Goal: Information Seeking & Learning: Learn about a topic

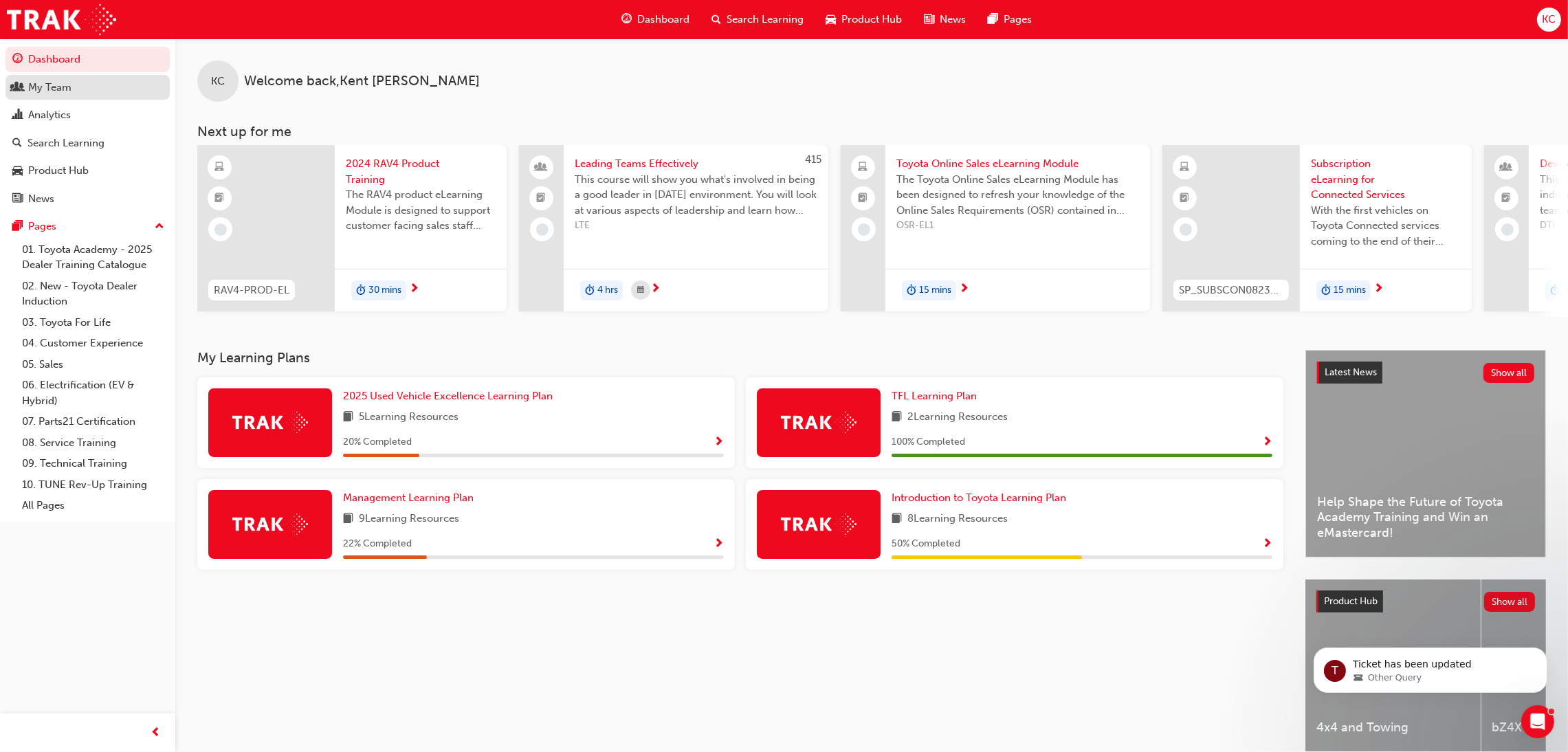
click at [47, 86] on div "My Team" at bounding box center [49, 87] width 43 height 16
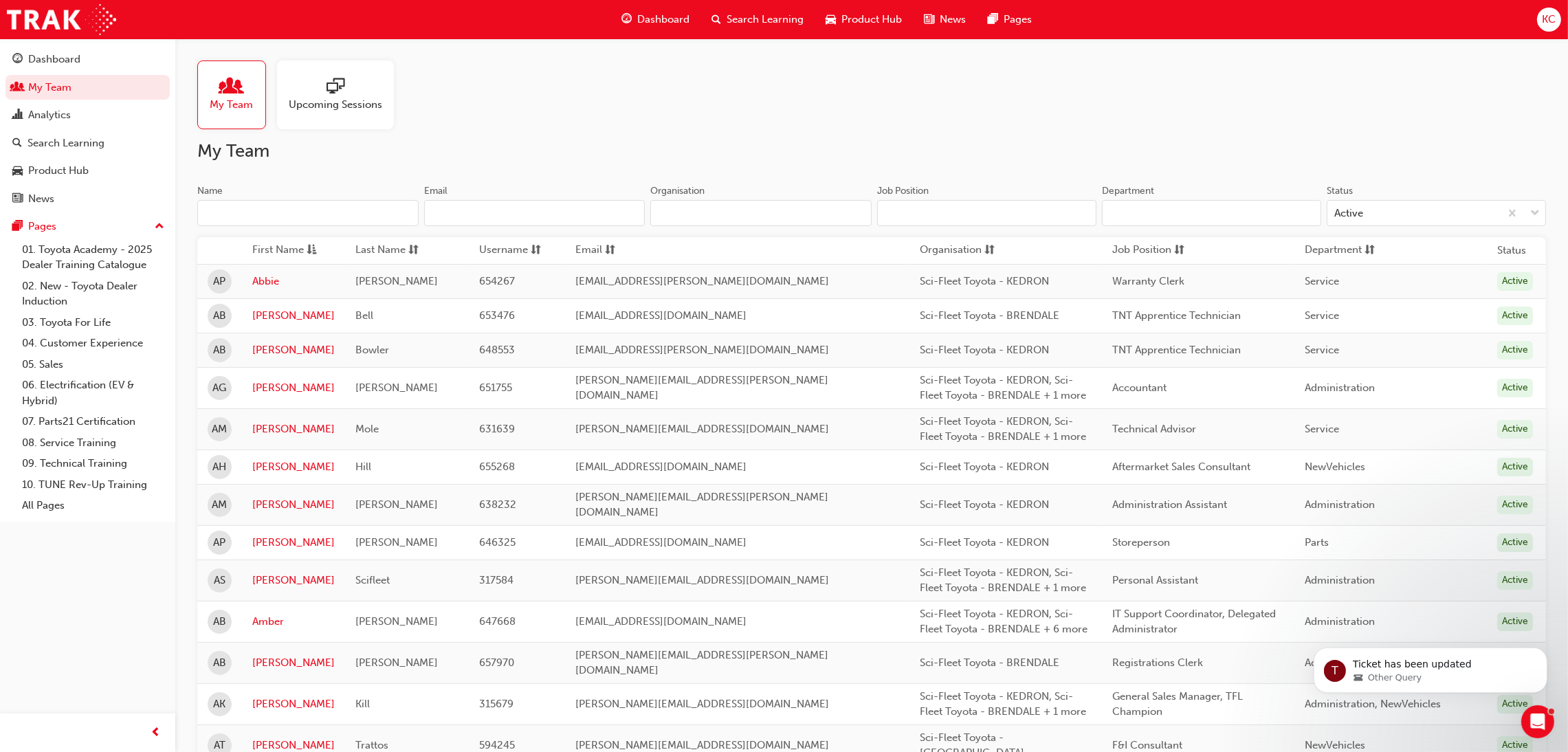
click at [377, 212] on input "Name" at bounding box center [308, 213] width 221 height 26
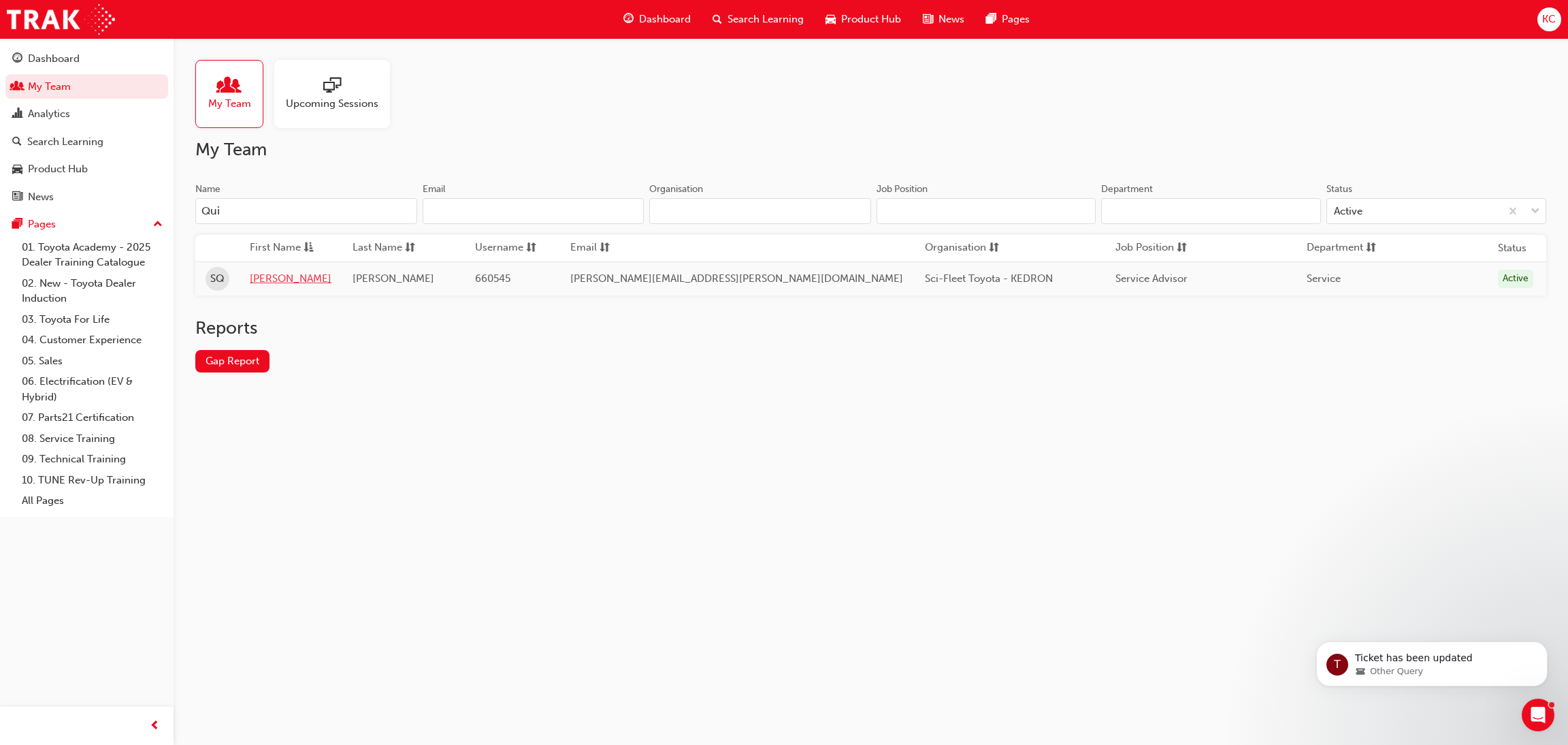
type input "Qui"
click at [278, 275] on link "[PERSON_NAME]" at bounding box center [290, 278] width 82 height 16
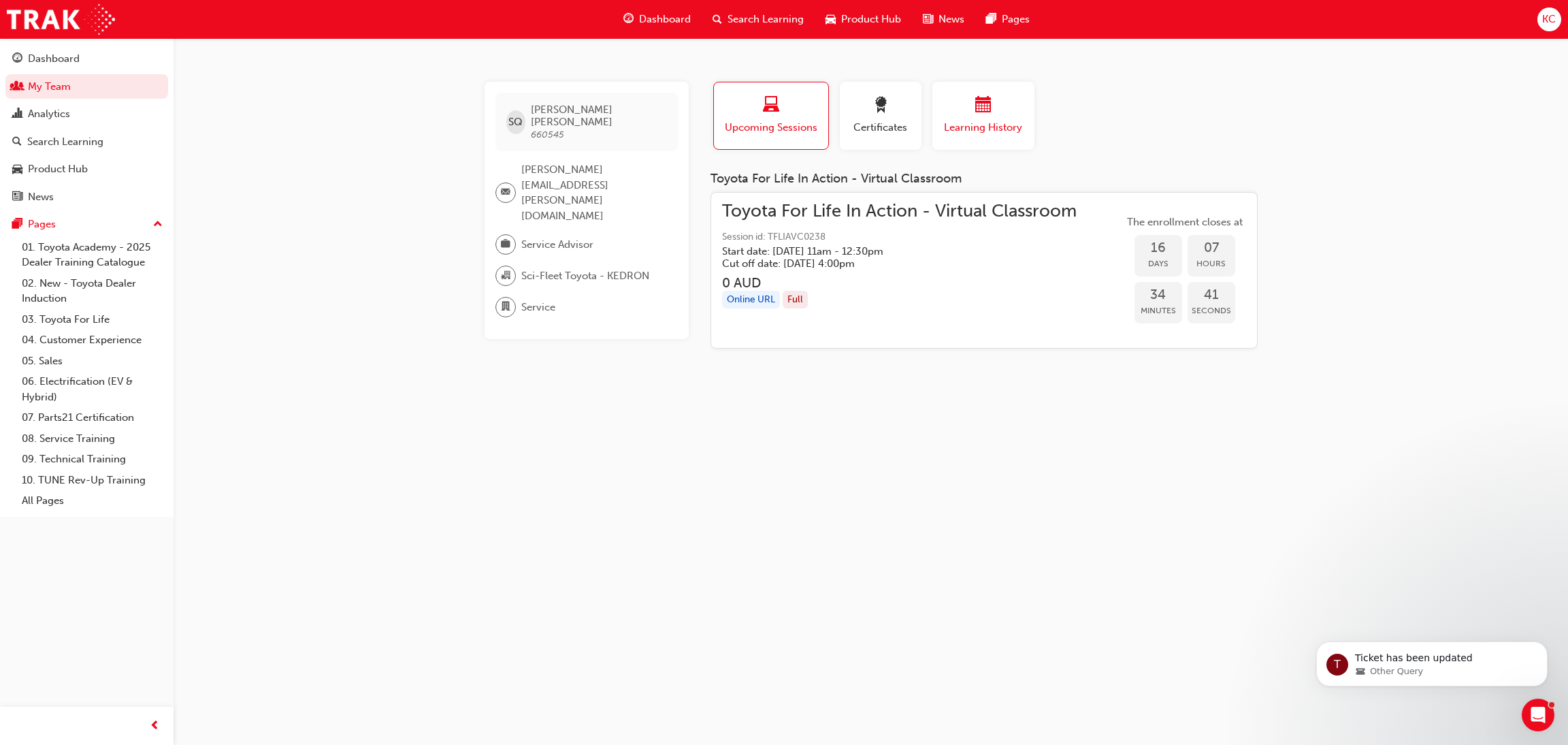
click at [985, 111] on span "calendar-icon" at bounding box center [984, 106] width 16 height 19
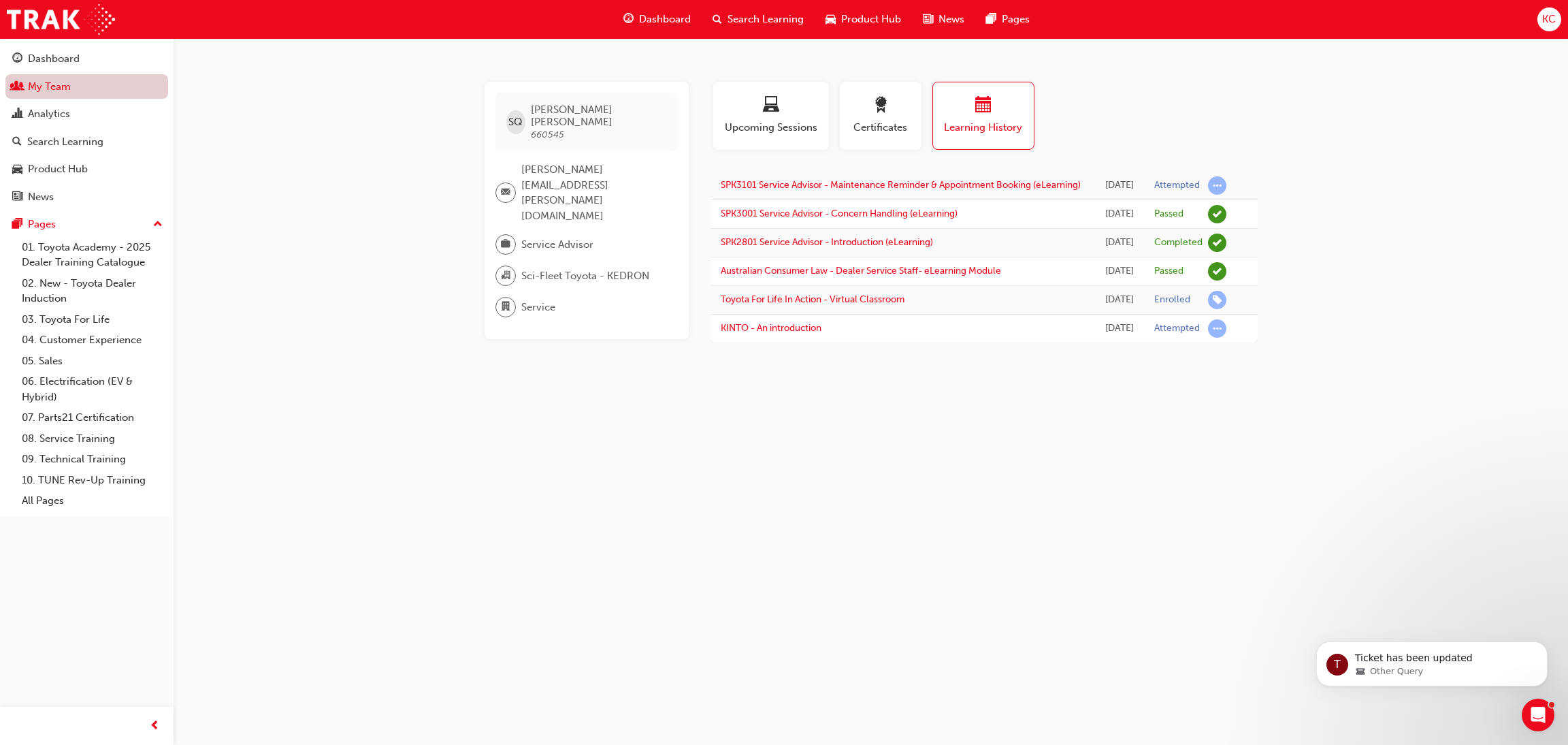
click at [50, 84] on link "My Team" at bounding box center [86, 87] width 163 height 26
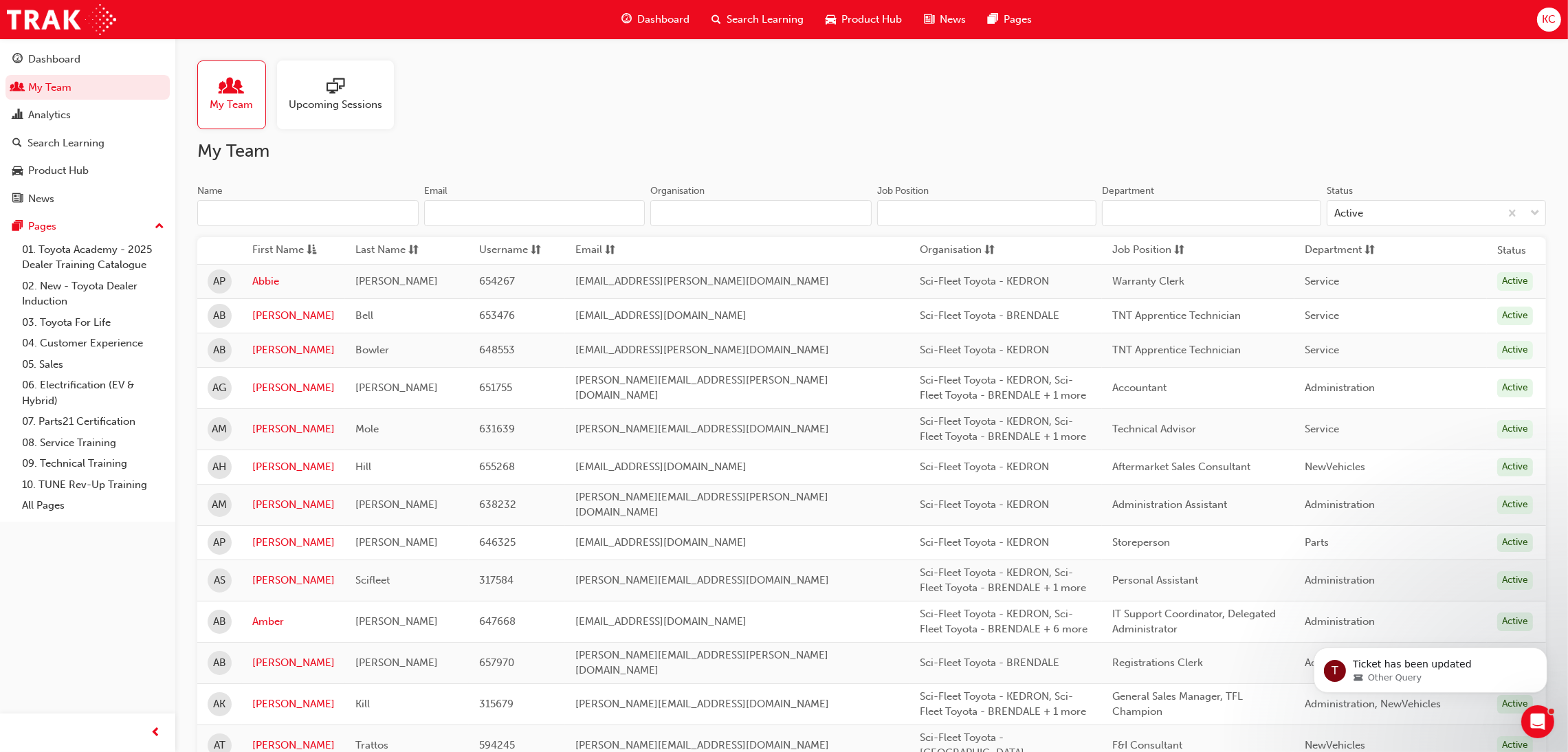
click at [304, 220] on input "Name" at bounding box center [308, 213] width 221 height 26
type input "Sor"
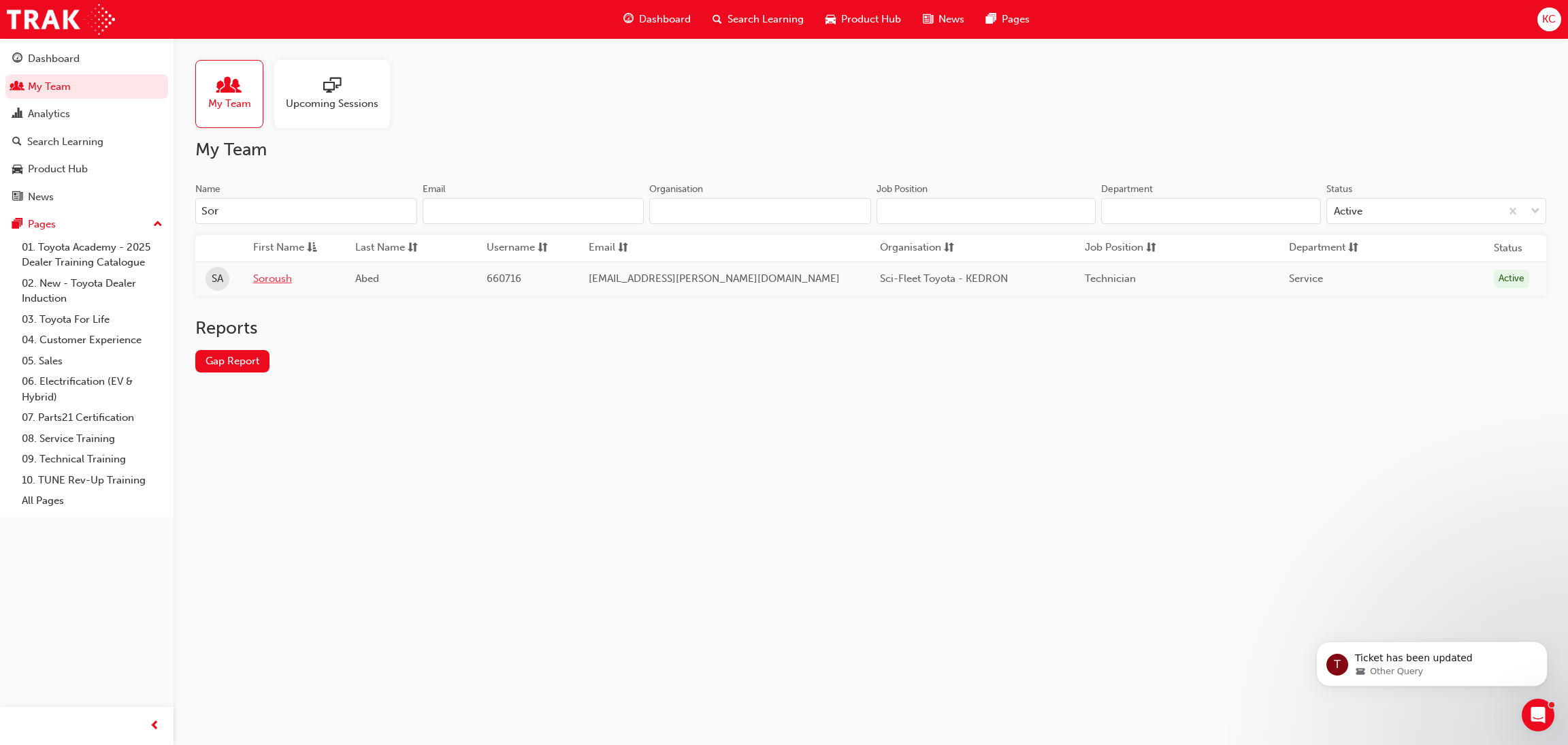
click at [274, 276] on link "Soroush" at bounding box center [294, 278] width 82 height 16
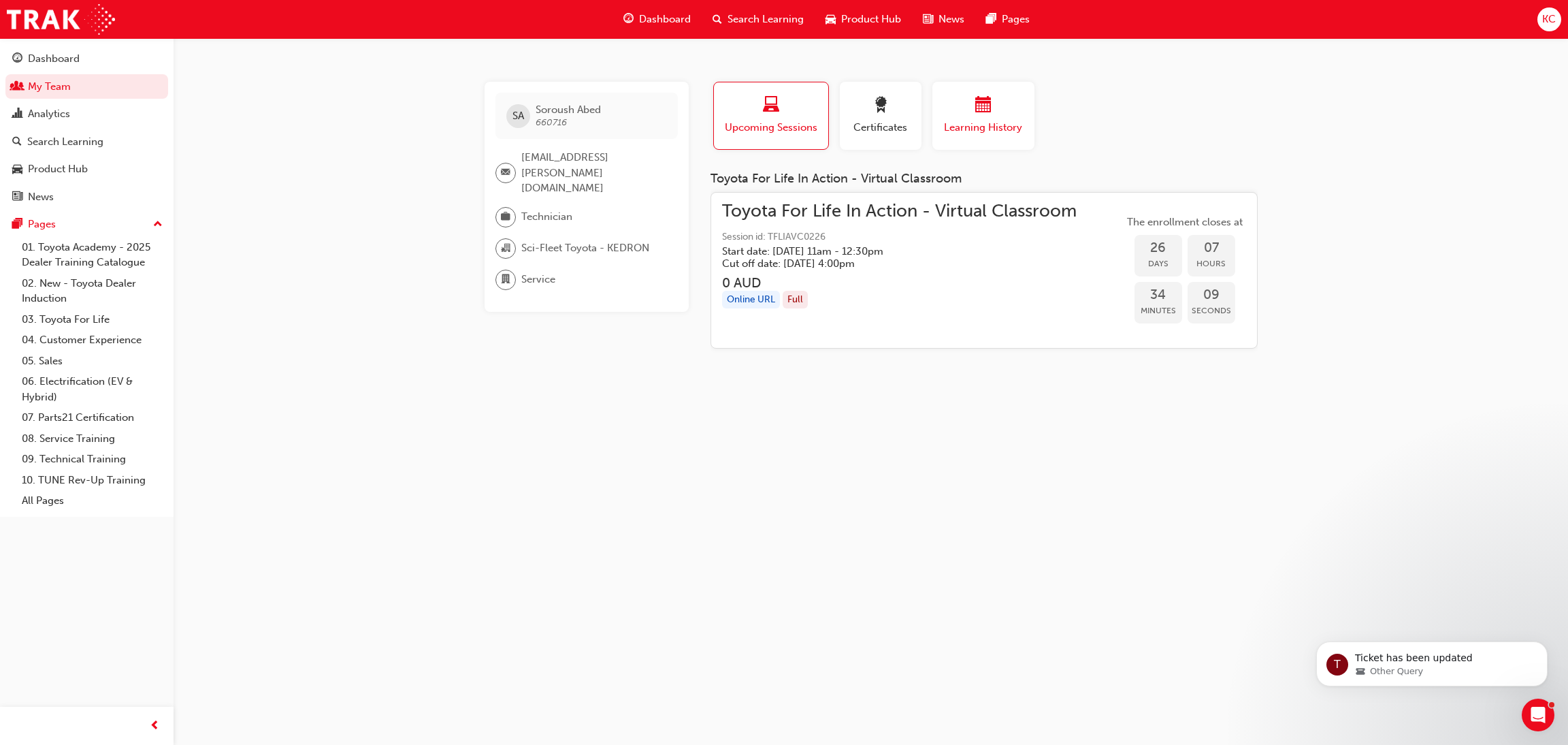
click at [976, 102] on span "calendar-icon" at bounding box center [984, 106] width 16 height 19
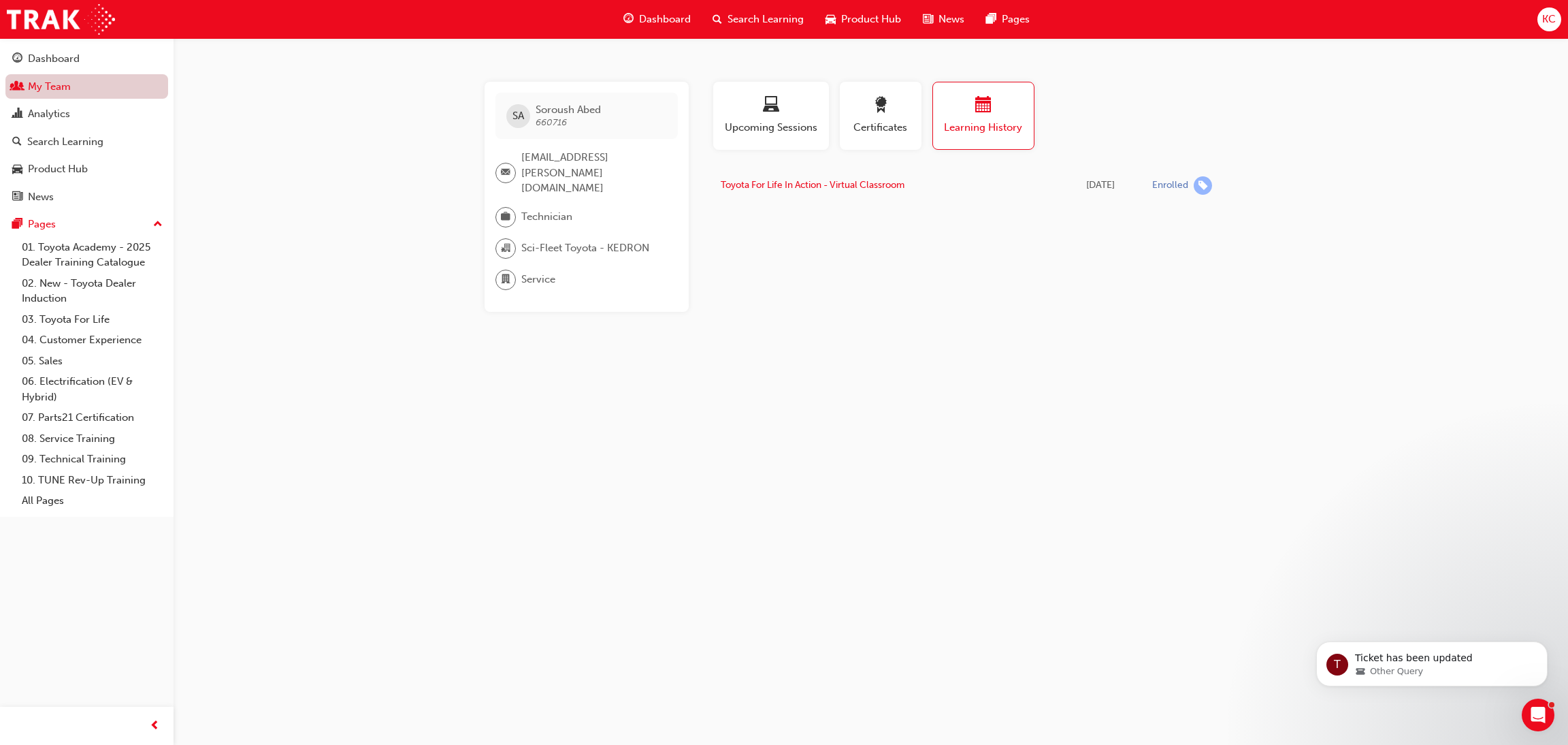
click at [75, 82] on link "My Team" at bounding box center [86, 87] width 163 height 26
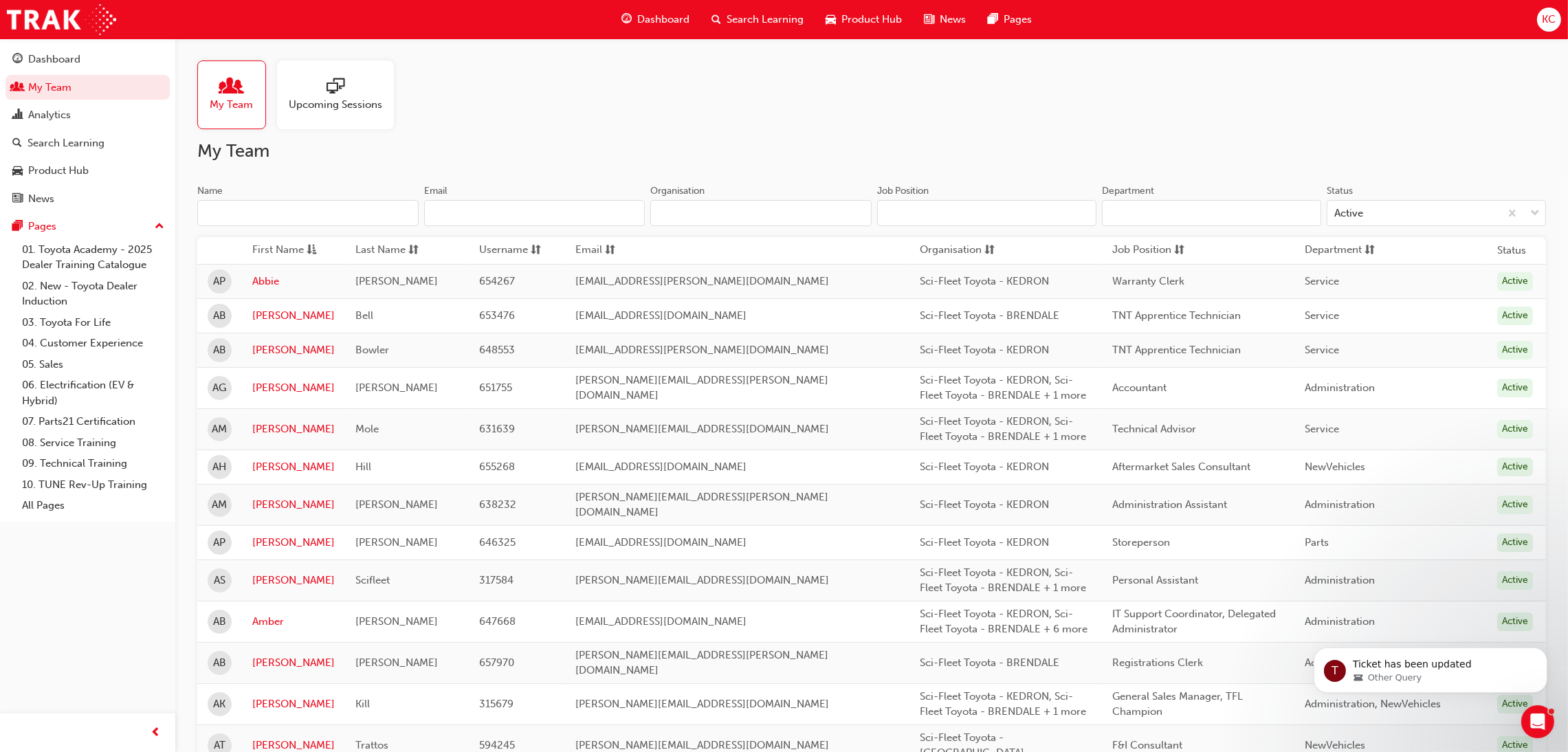
click at [333, 220] on input "Name" at bounding box center [308, 213] width 221 height 26
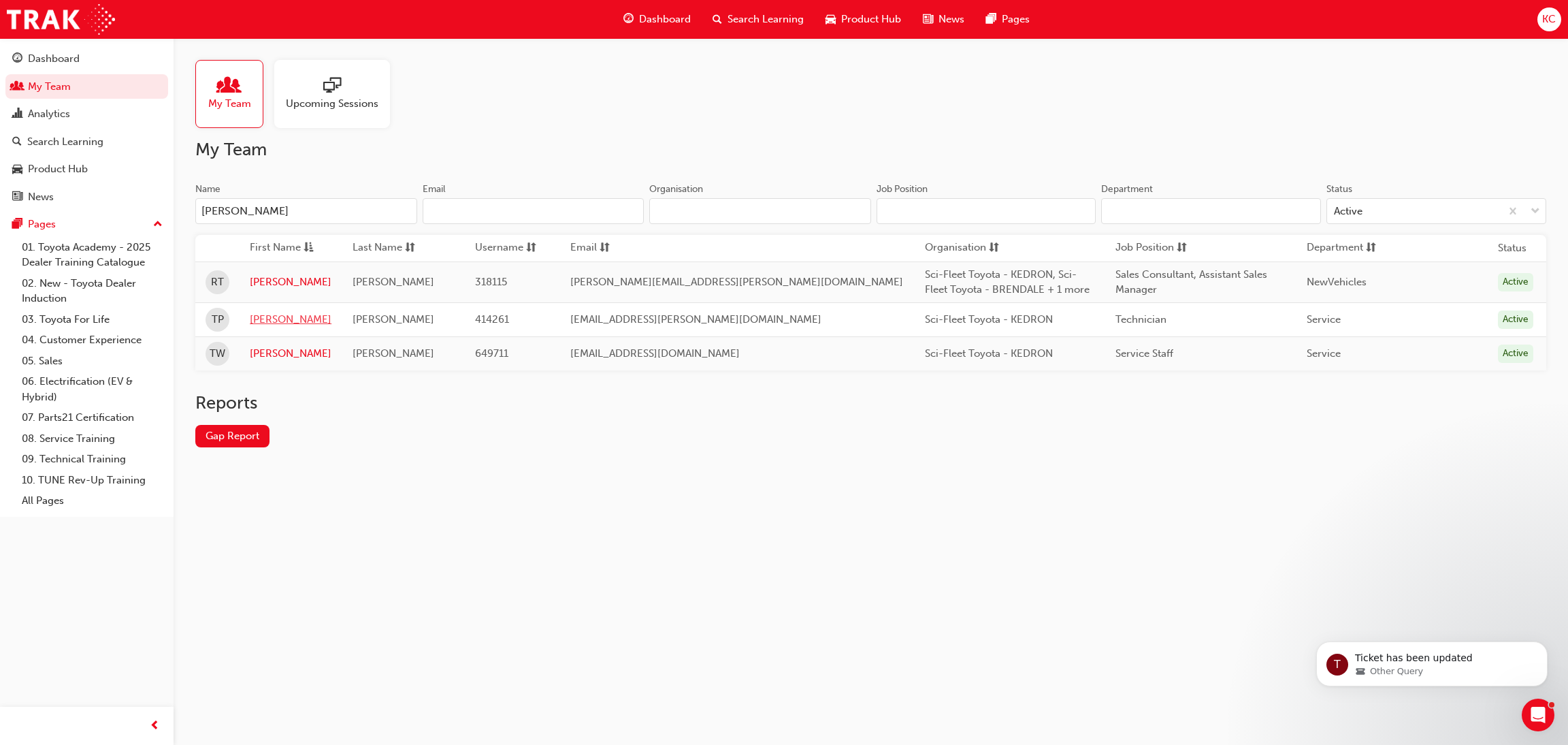
type input "[PERSON_NAME]"
click at [286, 320] on link "[PERSON_NAME]" at bounding box center [290, 320] width 82 height 16
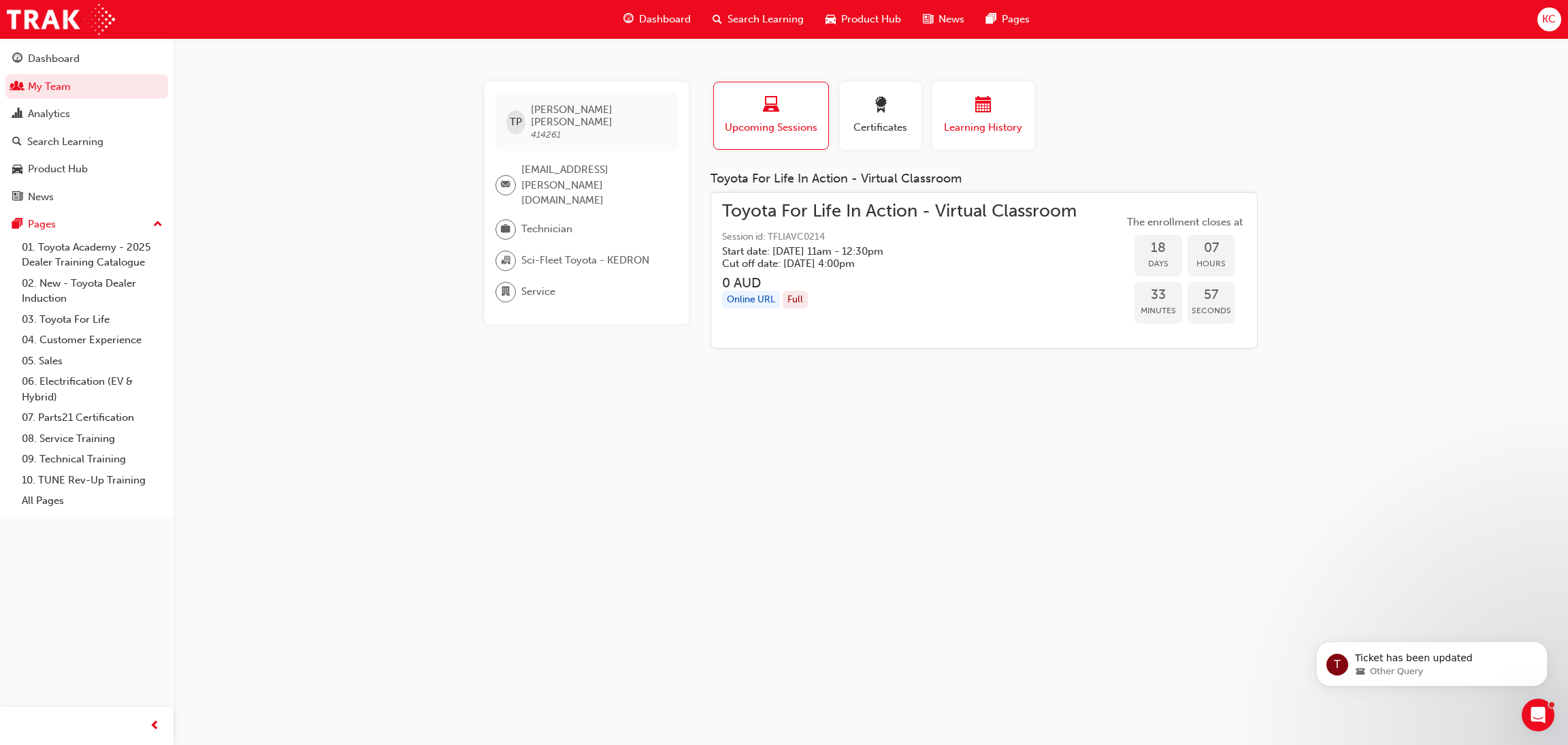
click at [995, 100] on div "button" at bounding box center [983, 107] width 82 height 21
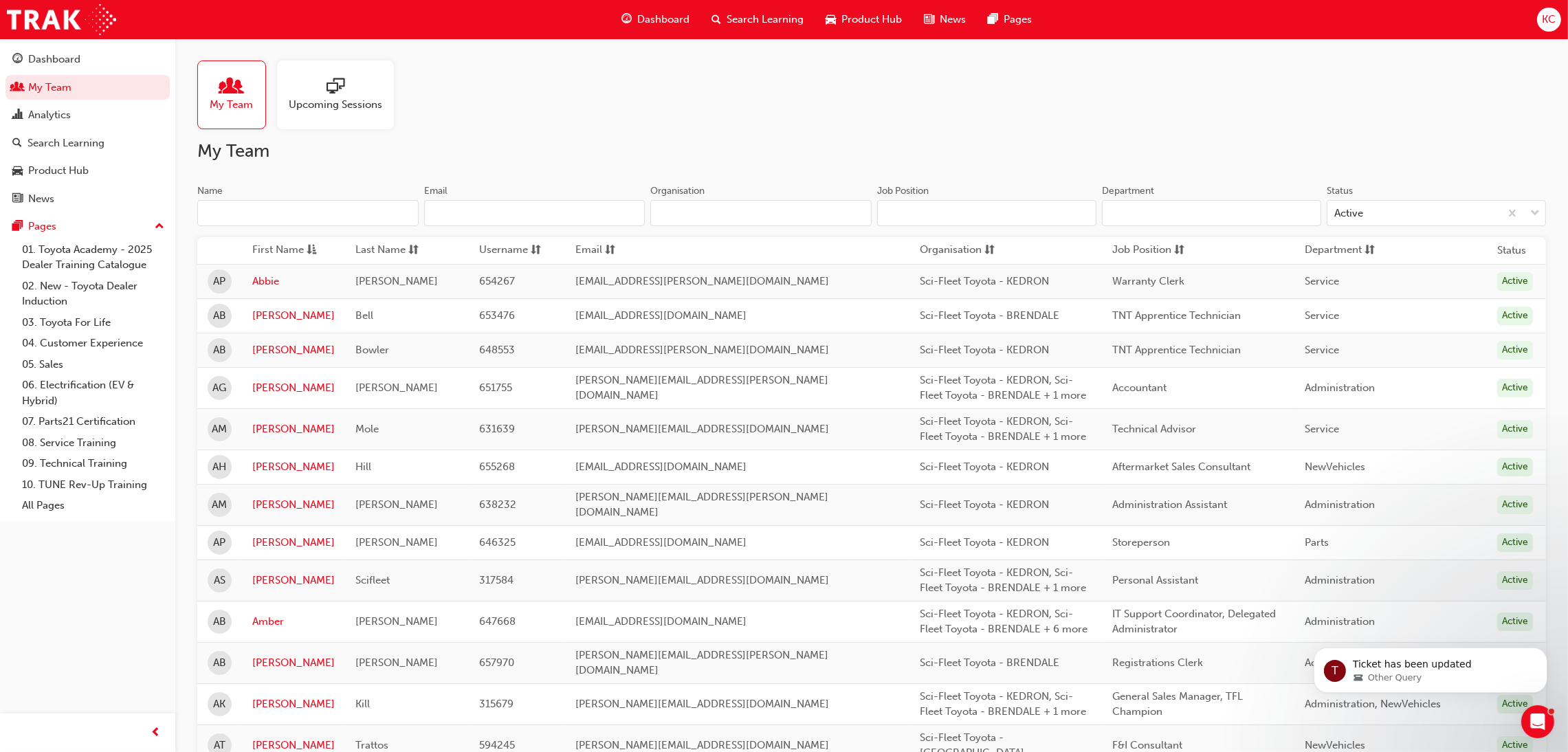
click at [338, 214] on input "Name" at bounding box center [308, 213] width 221 height 26
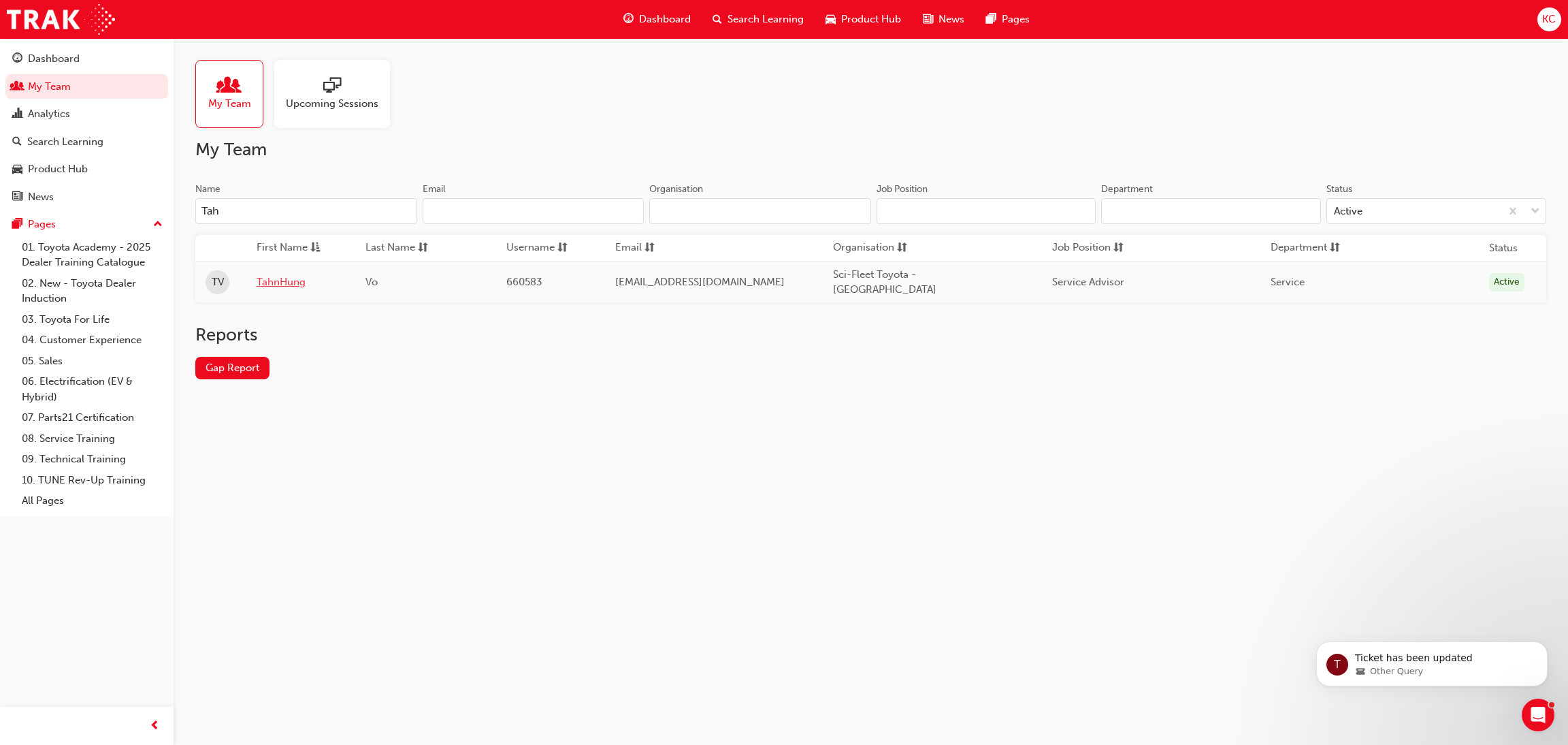
type input "Tah"
click at [285, 281] on link "TahnHung" at bounding box center [301, 282] width 89 height 16
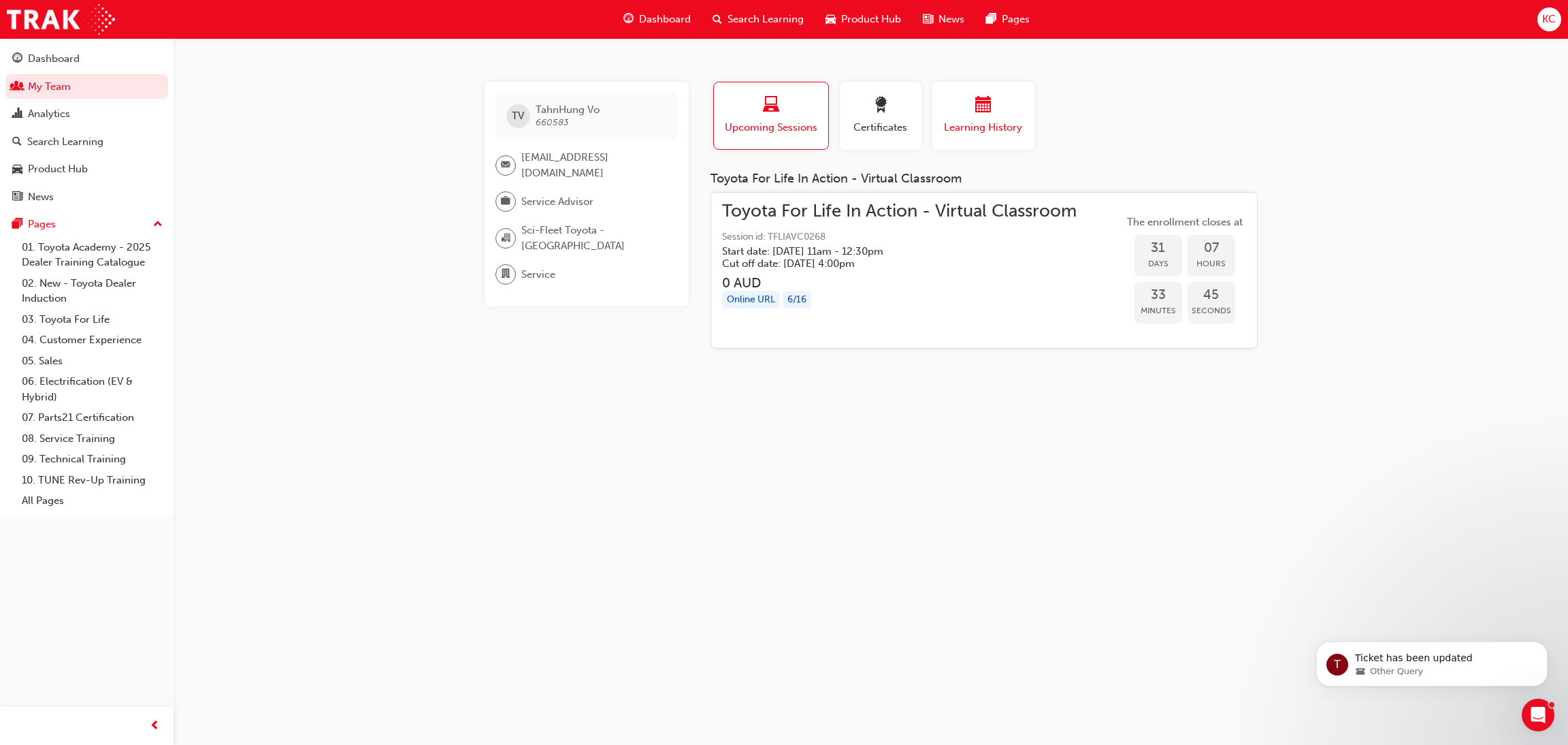
click at [984, 113] on span "calendar-icon" at bounding box center [984, 106] width 16 height 19
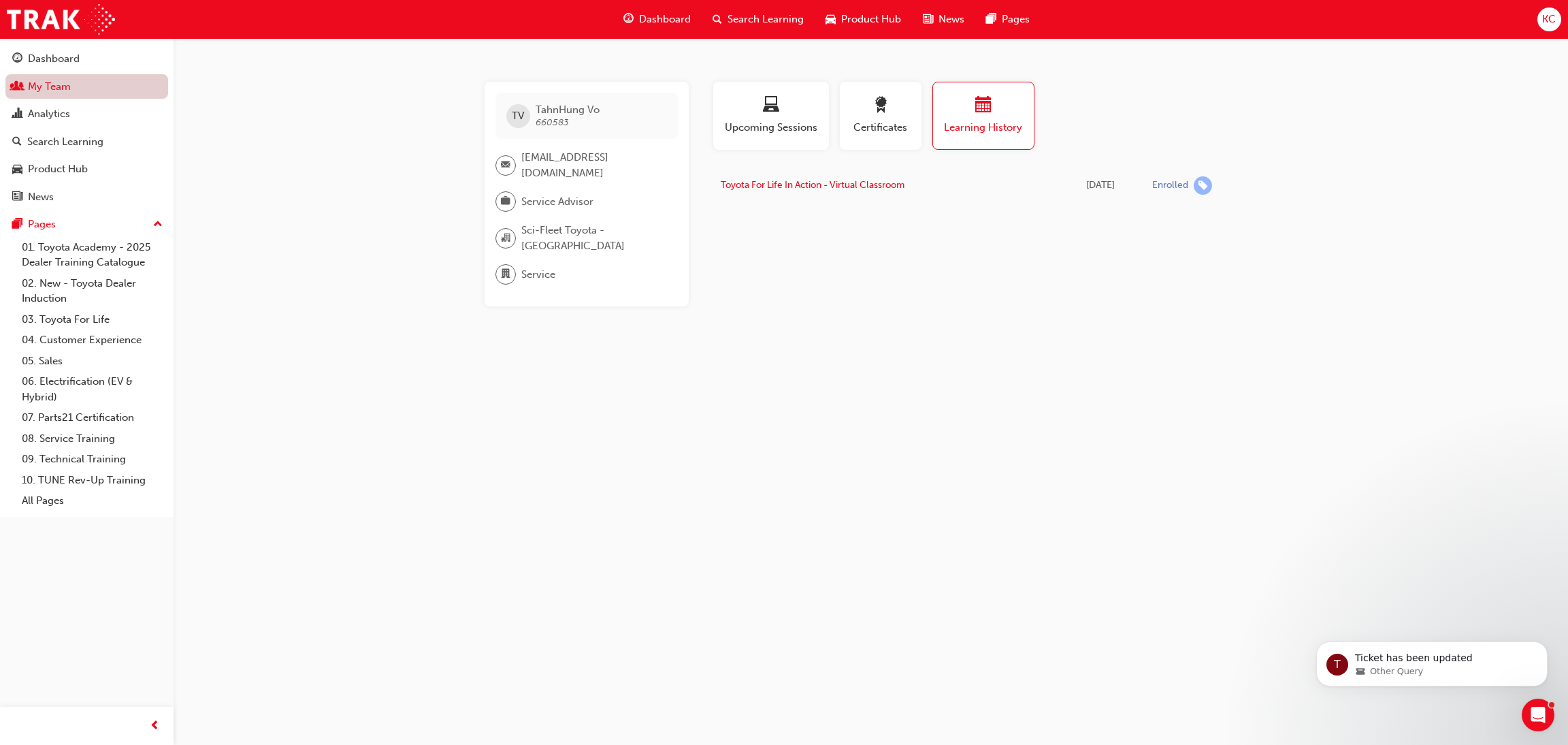
click at [41, 90] on link "My Team" at bounding box center [86, 87] width 163 height 26
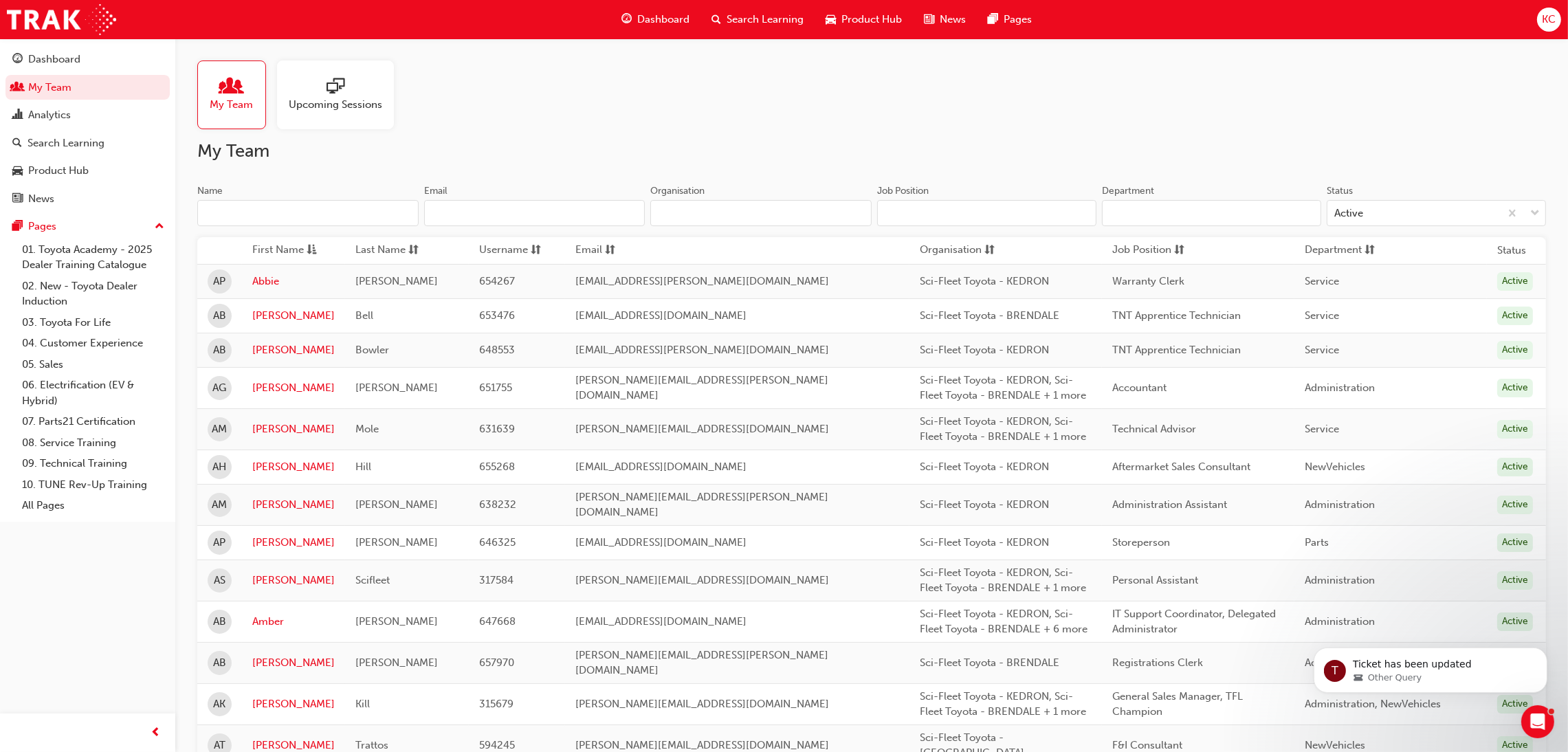
click at [270, 208] on input "Name" at bounding box center [308, 213] width 221 height 26
click at [261, 212] on input "Name" at bounding box center [308, 213] width 221 height 26
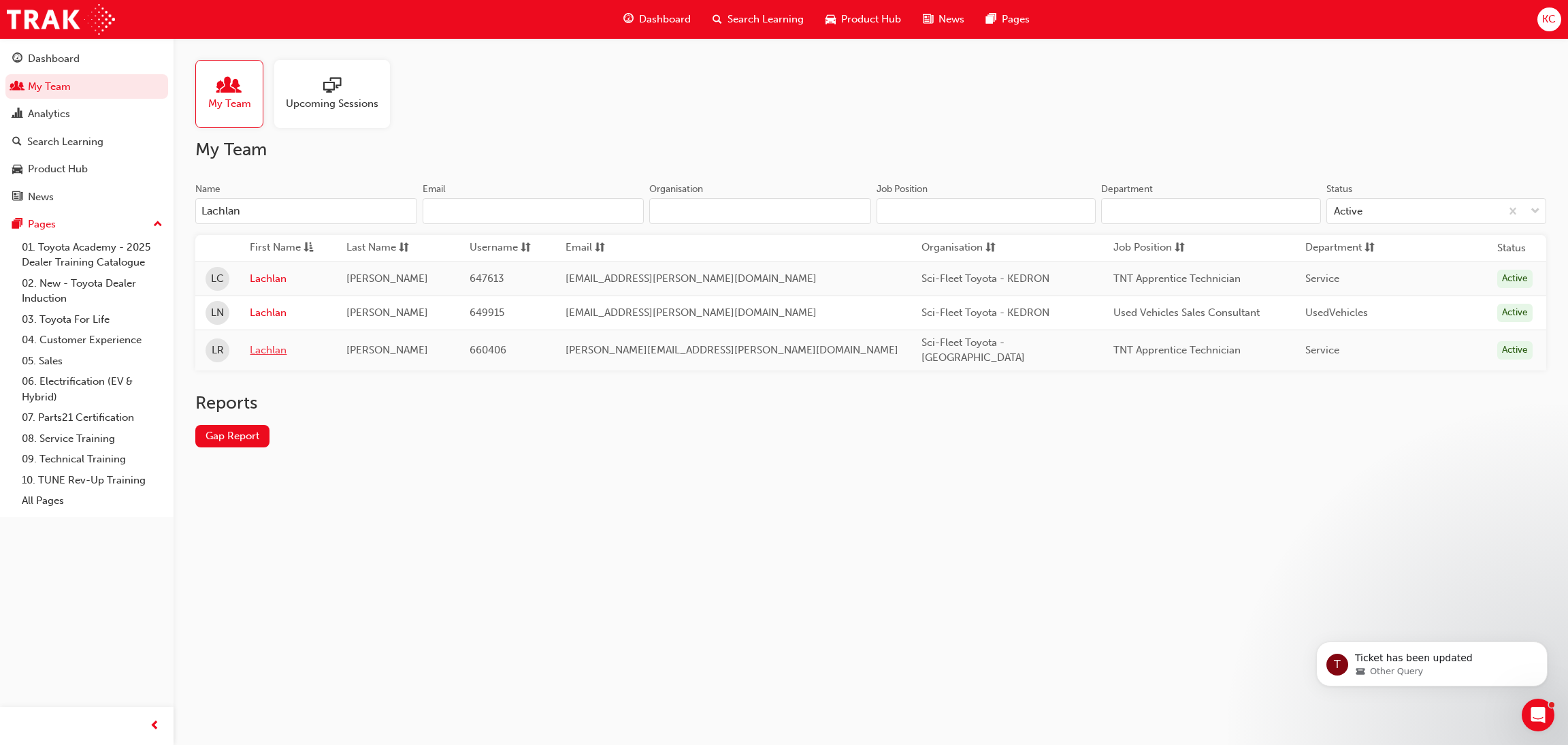
type input "Lachlan"
click at [268, 350] on link "Lachlan" at bounding box center [287, 350] width 76 height 16
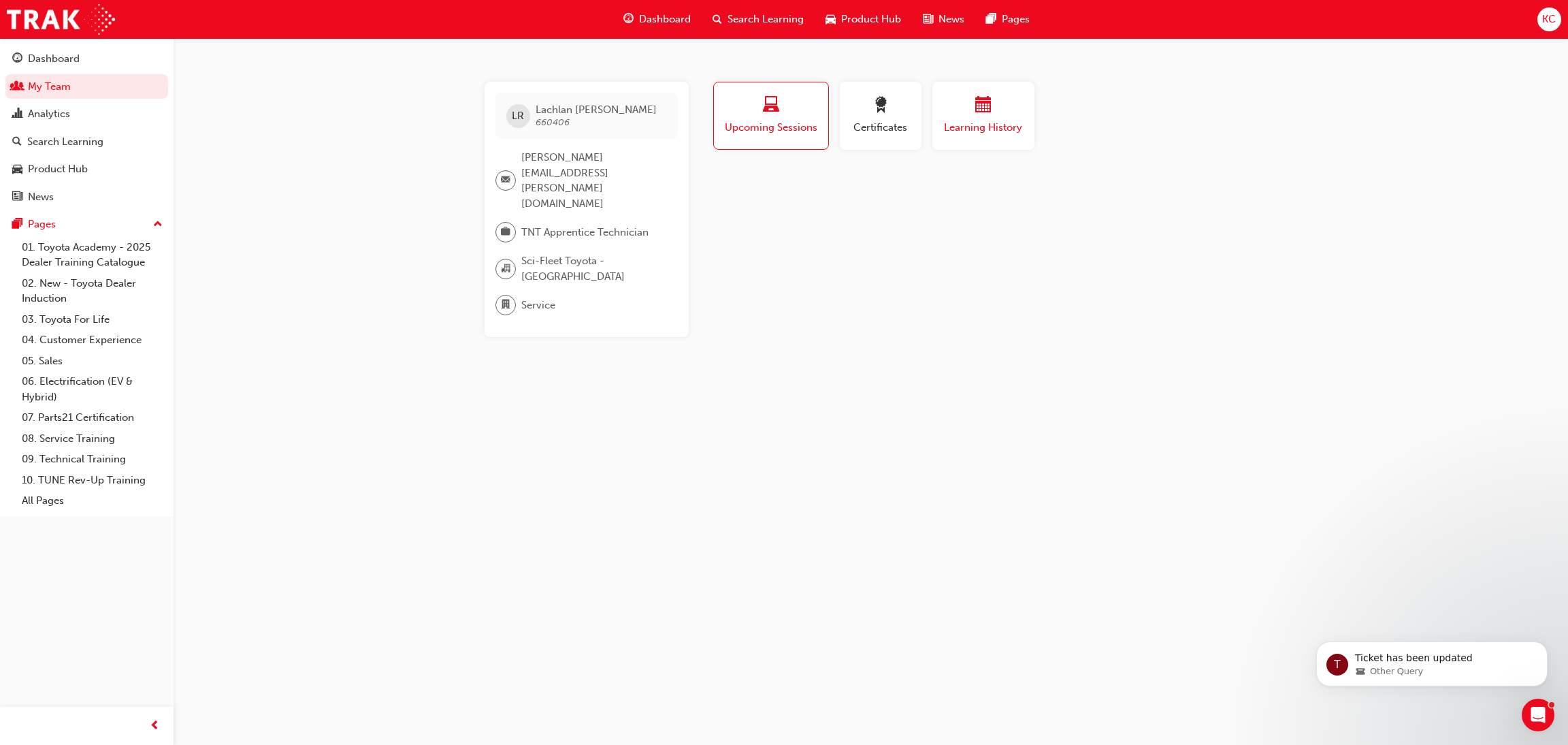
click at [967, 118] on div "Learning History" at bounding box center [983, 116] width 82 height 39
click at [741, 30] on div "Search Learning" at bounding box center [758, 19] width 113 height 28
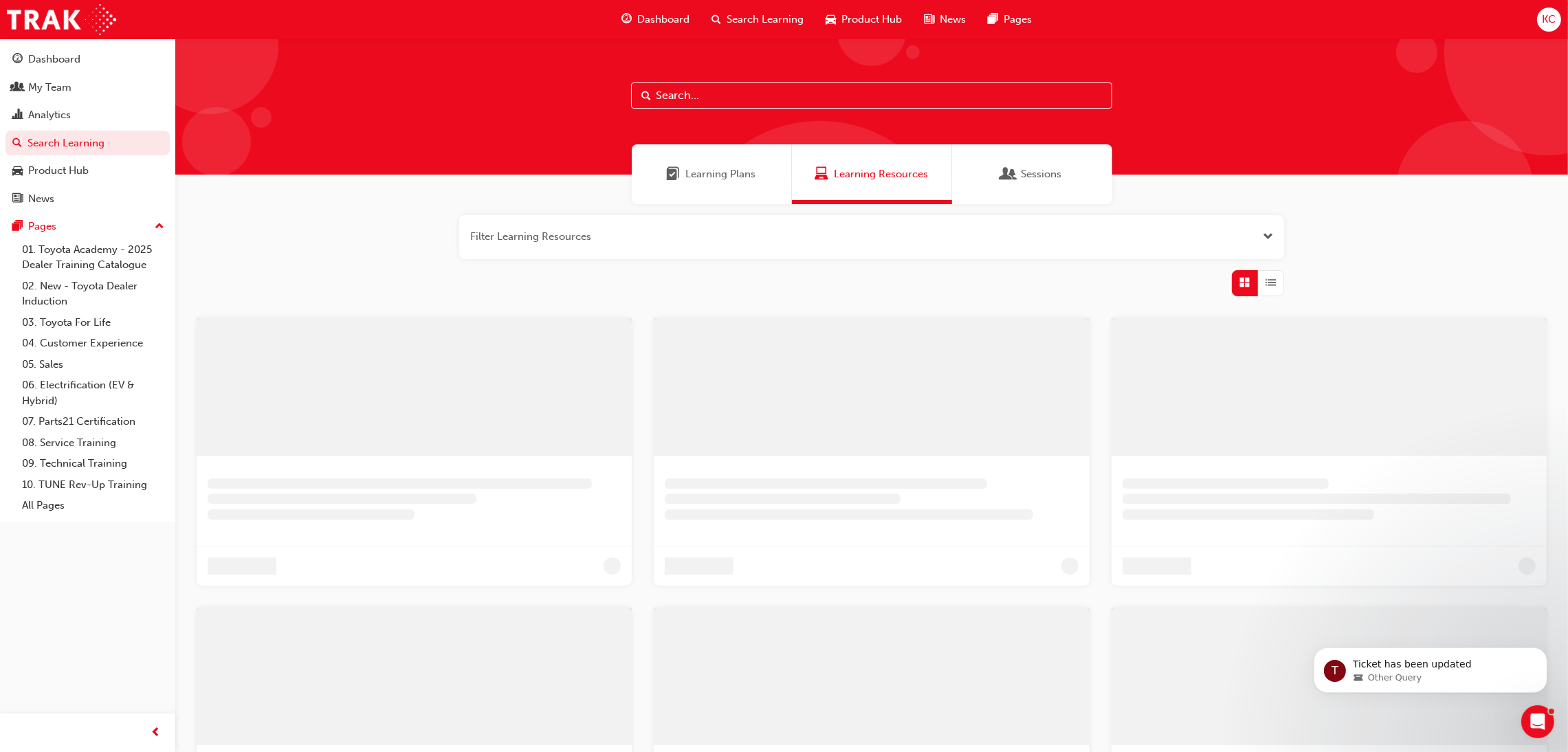
click at [706, 96] on input "text" at bounding box center [871, 95] width 481 height 26
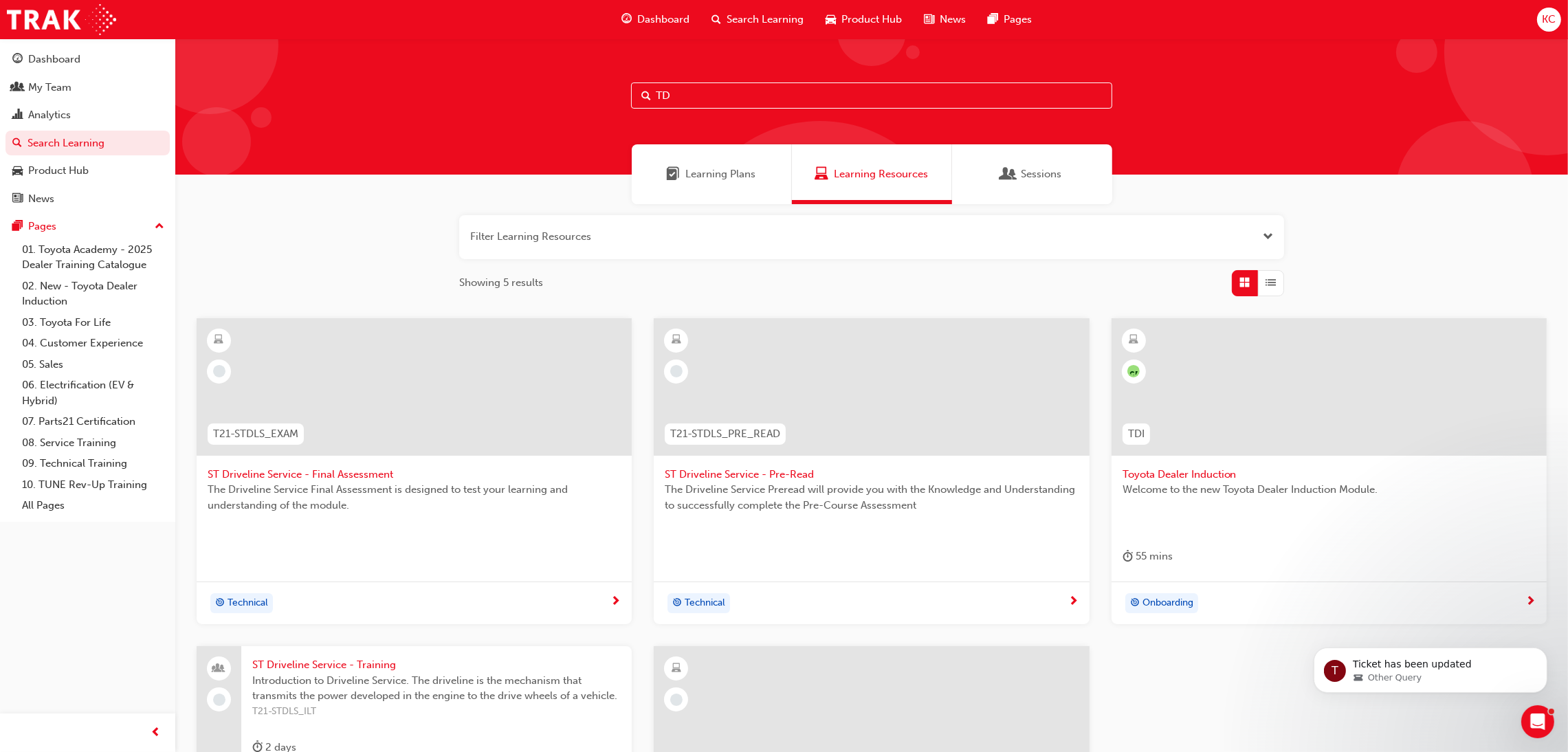
type input "TD"
click at [1180, 476] on span "Toyota Dealer Induction" at bounding box center [1329, 474] width 413 height 16
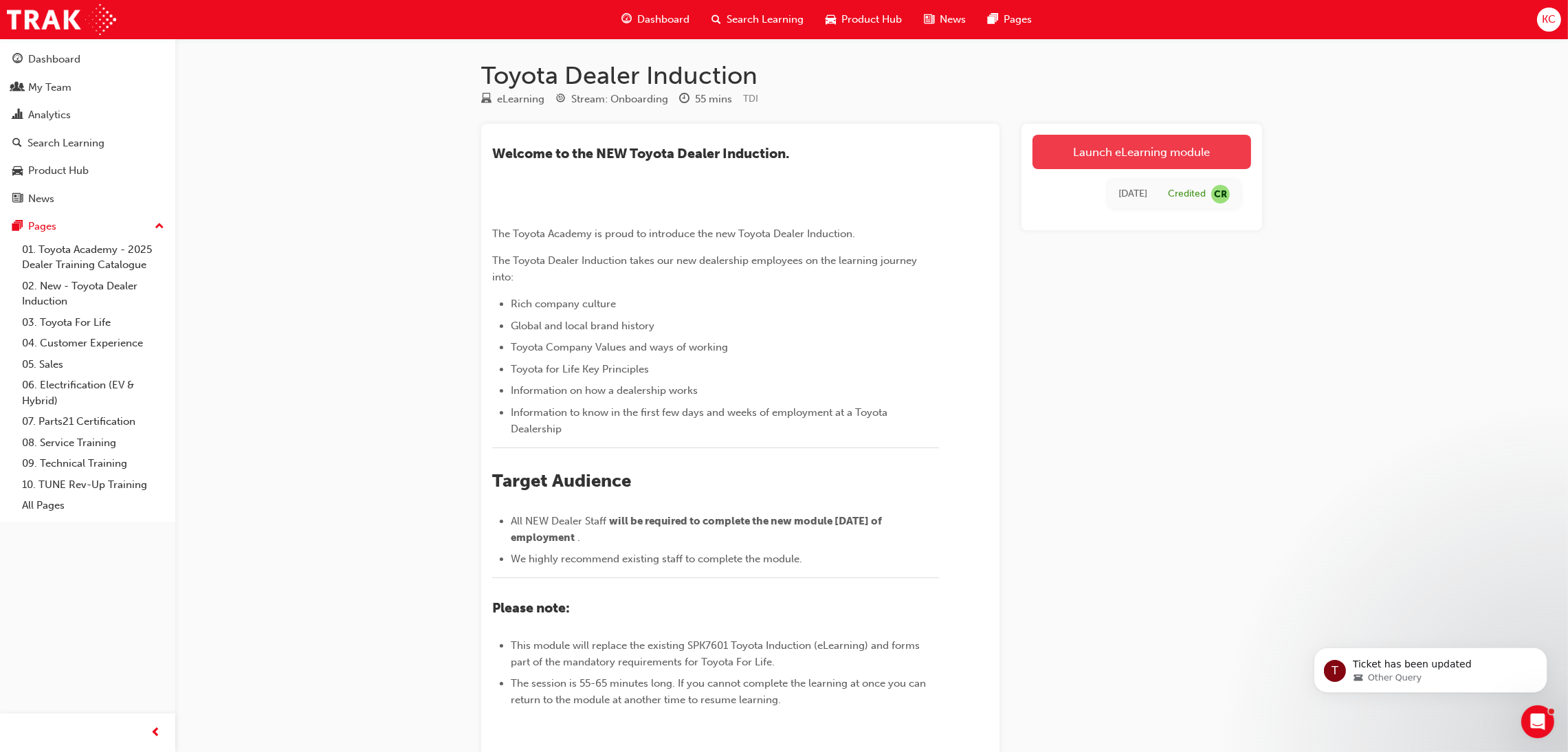
click at [1116, 154] on link "Launch eLearning module" at bounding box center [1141, 151] width 219 height 34
